Goal: Use online tool/utility: Utilize a website feature to perform a specific function

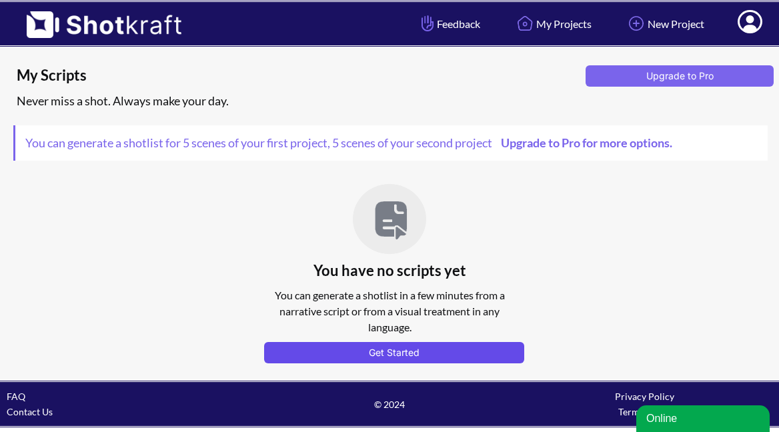
click at [415, 348] on button "Get Started" at bounding box center [394, 352] width 260 height 21
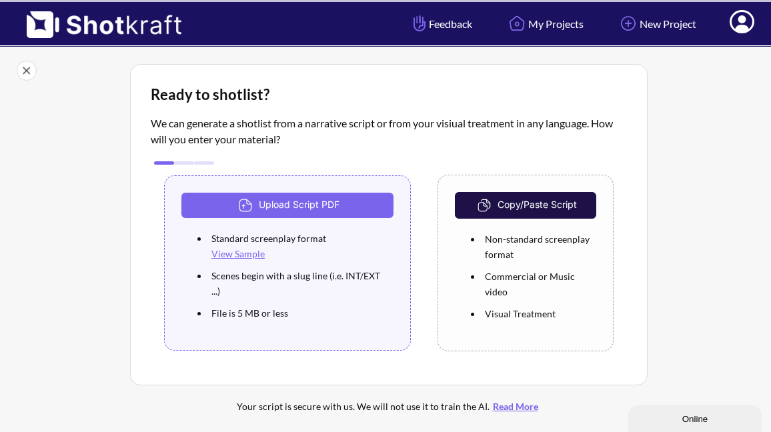
click at [525, 211] on button "Copy/Paste Script" at bounding box center [525, 205] width 141 height 27
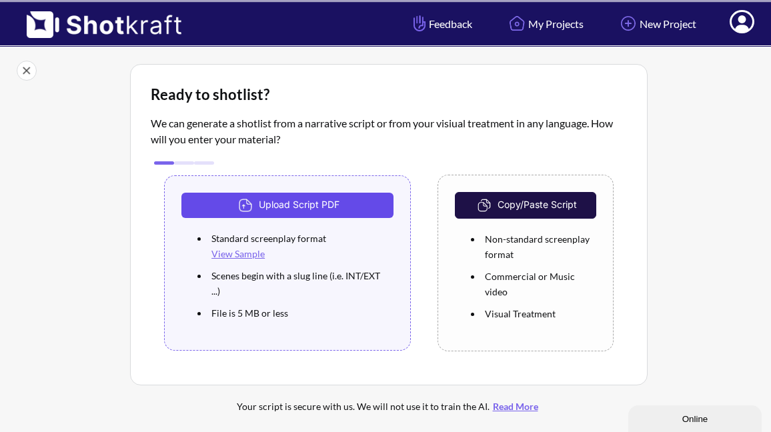
click at [289, 217] on button "Upload Script PDF" at bounding box center [287, 205] width 212 height 25
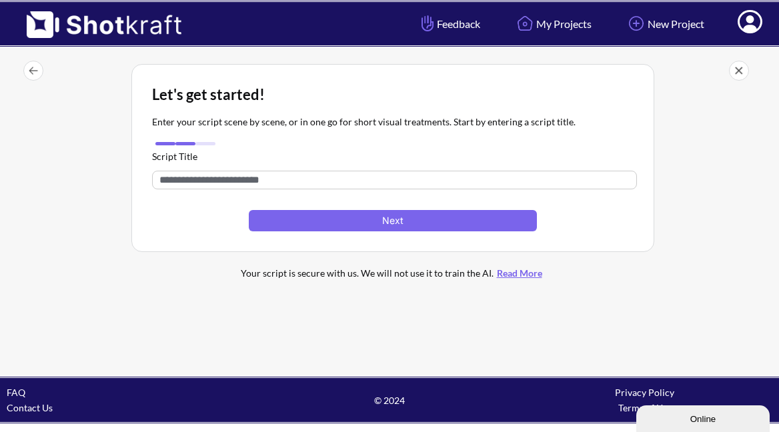
click at [248, 175] on input "text" at bounding box center [394, 180] width 485 height 19
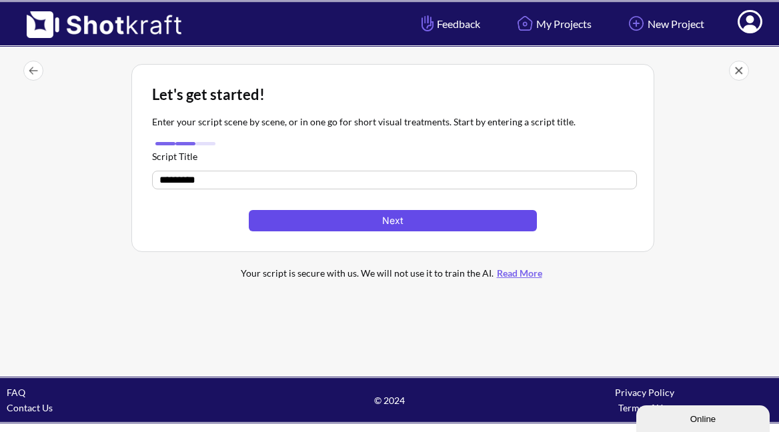
type input "********"
click at [388, 216] on button "Next" at bounding box center [393, 220] width 289 height 21
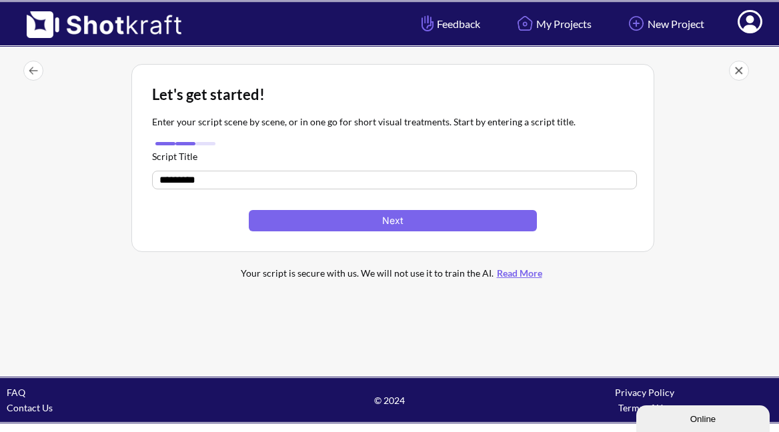
click at [103, 252] on div at bounding box center [72, 179] width 111 height 237
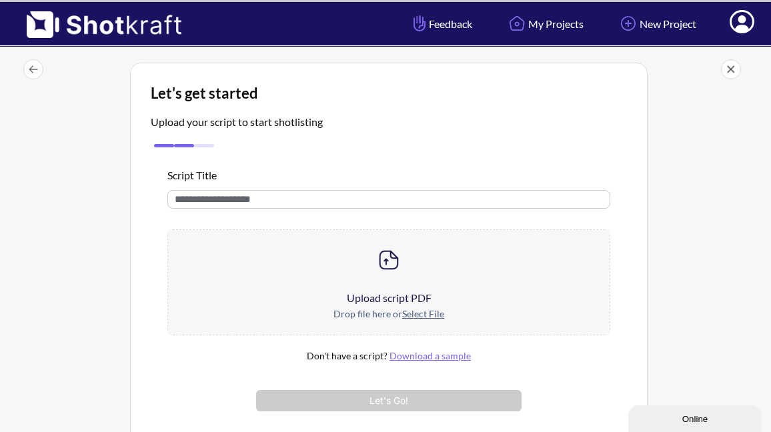
click at [422, 309] on div "Drop file here or Select File" at bounding box center [388, 320] width 441 height 29
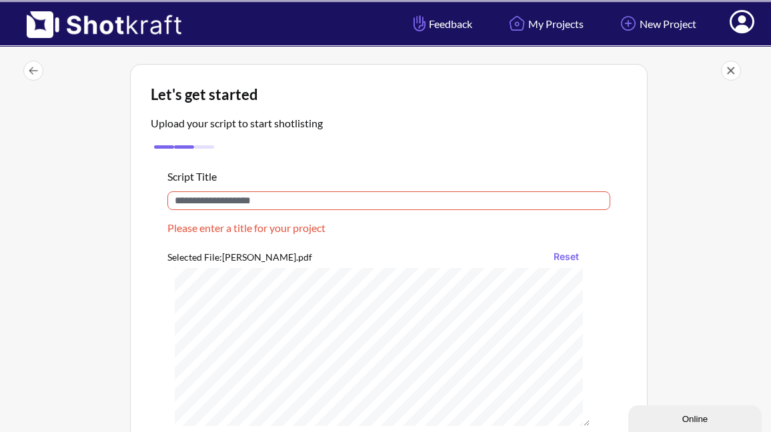
scroll to position [-1, 0]
drag, startPoint x: 285, startPoint y: 204, endPoint x: 168, endPoint y: 199, distance: 116.8
click at [168, 199] on input "text" at bounding box center [388, 200] width 443 height 19
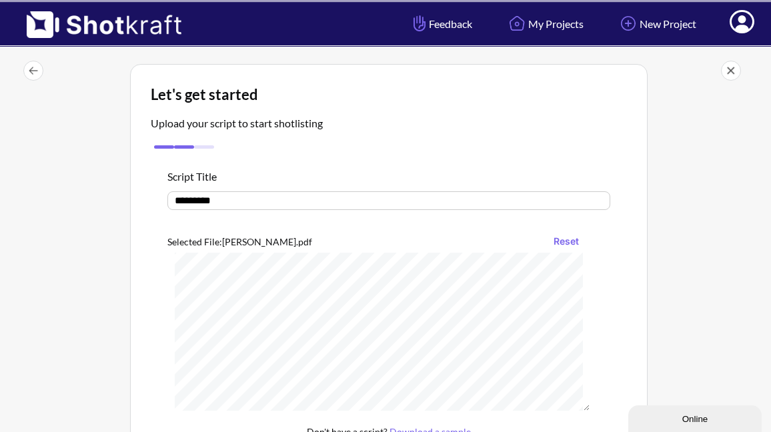
type input "********"
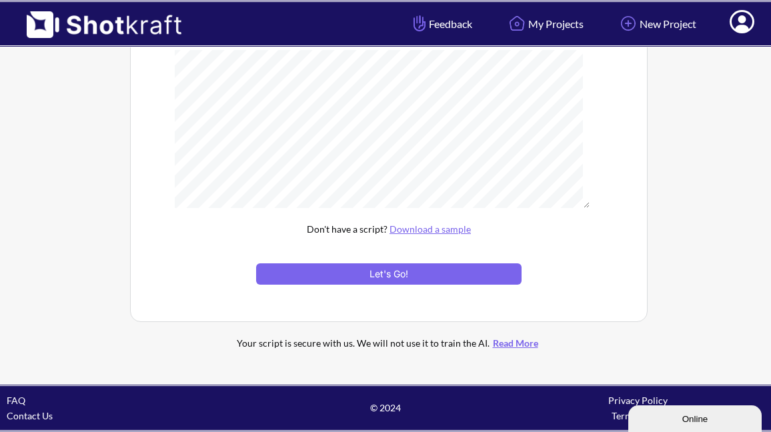
scroll to position [723, 0]
click at [415, 266] on button "Let's Go!" at bounding box center [388, 273] width 265 height 21
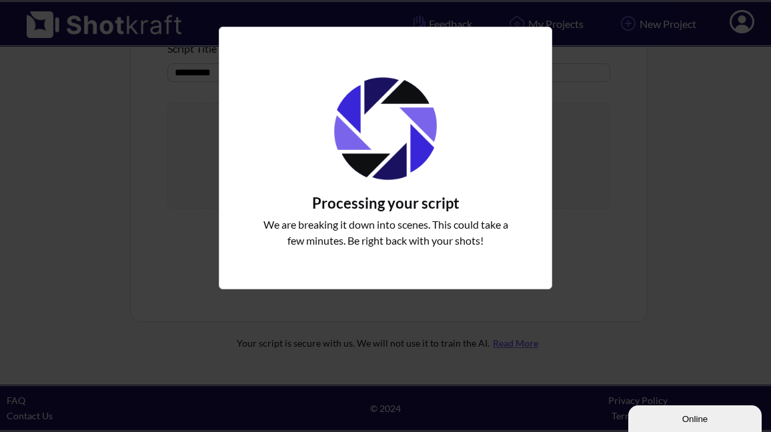
scroll to position [129, 0]
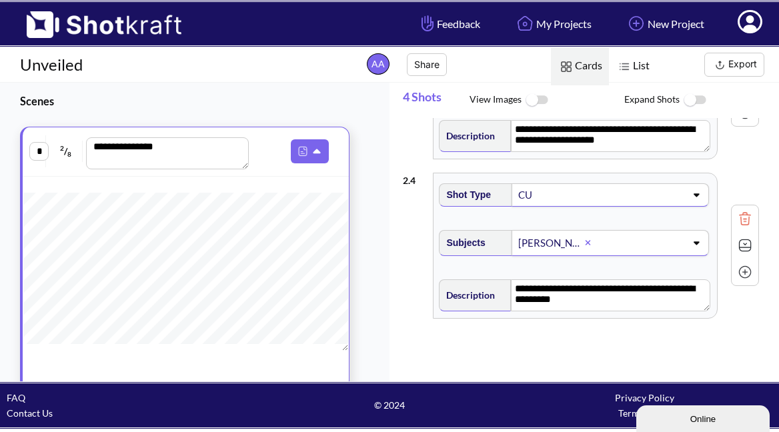
click at [639, 69] on span "List" at bounding box center [632, 66] width 47 height 38
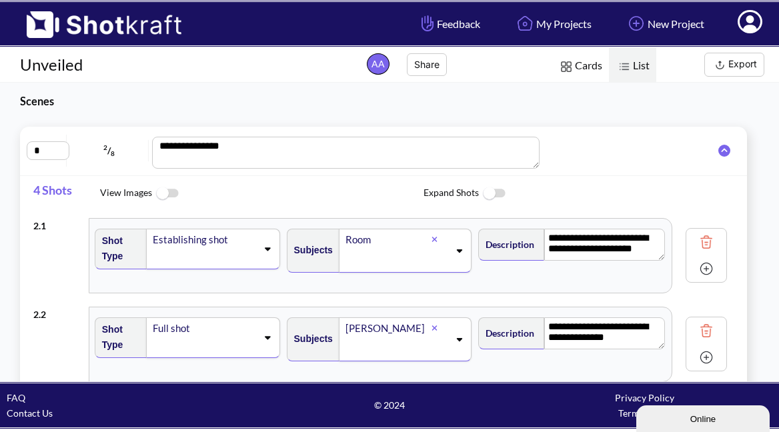
click at [156, 189] on img at bounding box center [167, 193] width 30 height 29
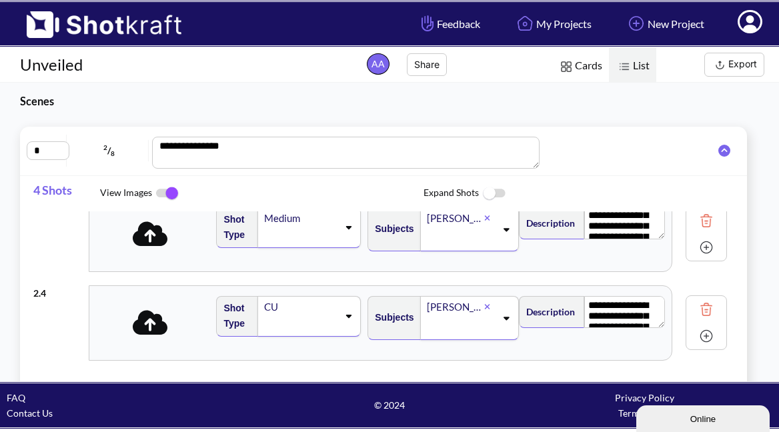
drag, startPoint x: 175, startPoint y: 189, endPoint x: 191, endPoint y: 189, distance: 16.0
click at [175, 189] on img at bounding box center [167, 193] width 30 height 28
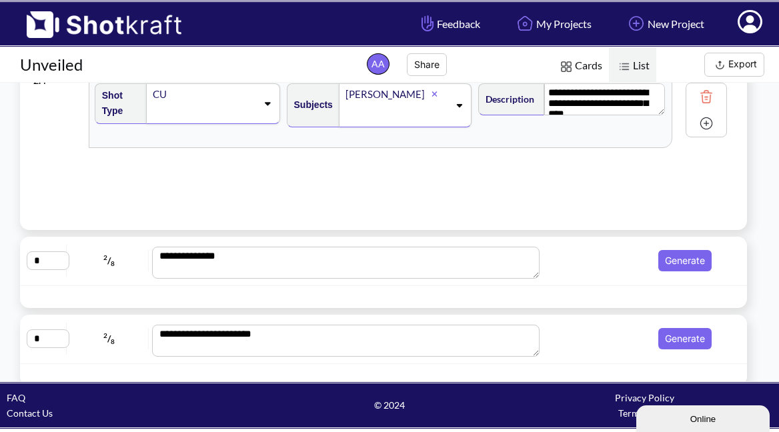
click at [662, 261] on button "Generate" at bounding box center [684, 260] width 53 height 21
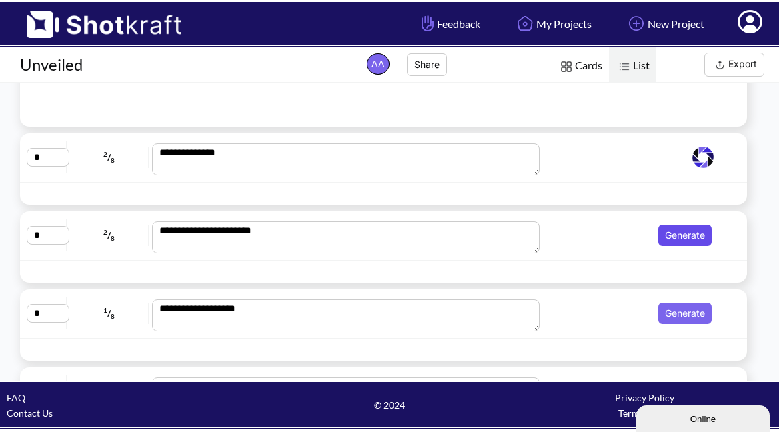
click at [681, 241] on button "Generate" at bounding box center [684, 235] width 53 height 21
click at [687, 303] on button "Generate" at bounding box center [684, 313] width 53 height 21
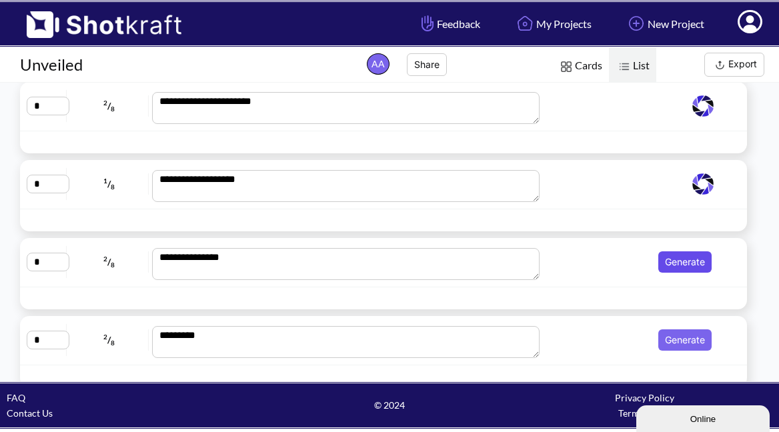
click at [676, 268] on button "Generate" at bounding box center [684, 261] width 53 height 21
click at [684, 339] on button "Generate" at bounding box center [684, 339] width 53 height 21
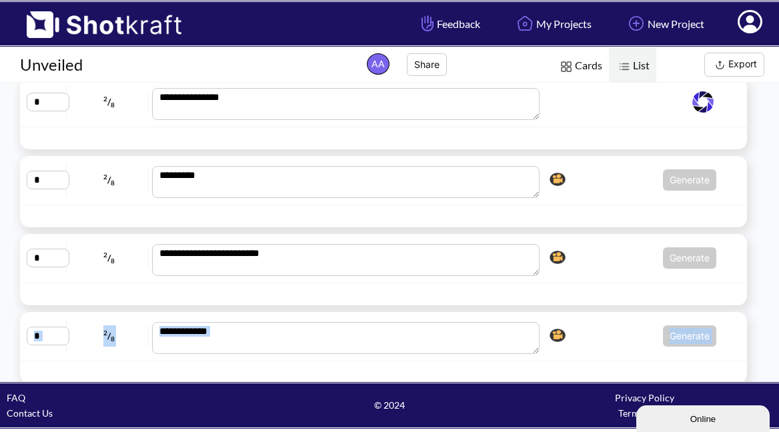
click at [687, 312] on div "**********" at bounding box center [383, 30] width 767 height 1018
click at [679, 269] on div "**********" at bounding box center [383, 258] width 713 height 35
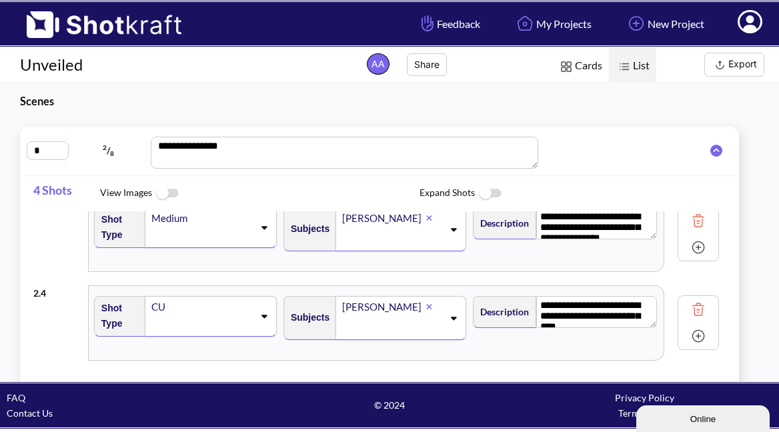
click at [566, 73] on img at bounding box center [565, 66] width 17 height 17
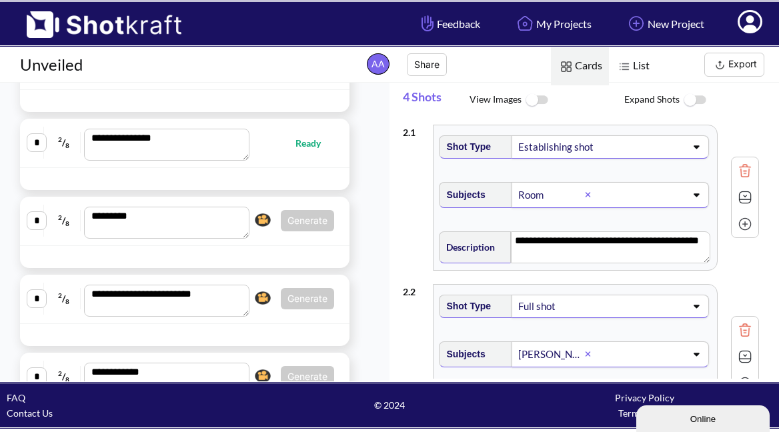
click at [535, 103] on img at bounding box center [536, 100] width 30 height 29
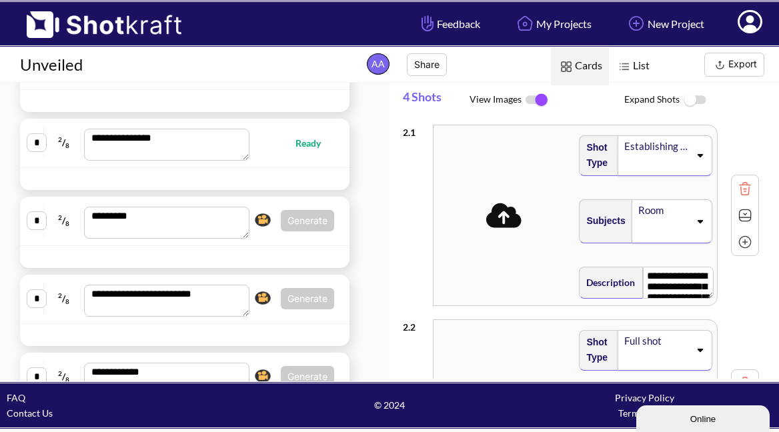
click at [539, 99] on img at bounding box center [536, 100] width 30 height 28
